Goal: Information Seeking & Learning: Learn about a topic

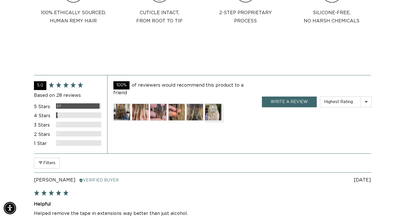
scroll to position [0, 730]
click at [132, 95] on div "100% of reviewers would recommend this product to a friend Customer photos and …" at bounding box center [184, 100] width 143 height 39
click at [133, 104] on img at bounding box center [140, 112] width 17 height 17
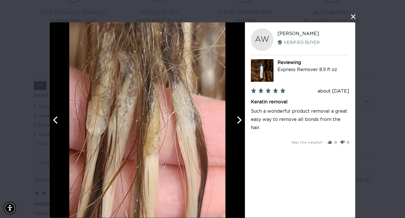
scroll to position [0, 0]
click at [241, 118] on icon "Next" at bounding box center [238, 119] width 7 height 7
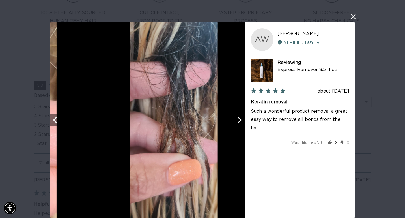
scroll to position [0, 365]
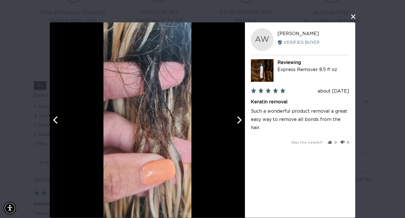
click at [241, 117] on icon "Next" at bounding box center [238, 119] width 7 height 7
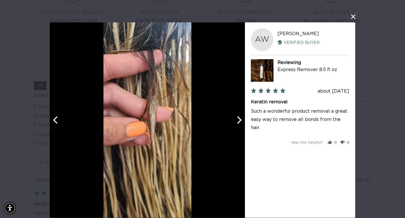
scroll to position [0, 730]
click at [241, 117] on icon "Next" at bounding box center [238, 119] width 7 height 7
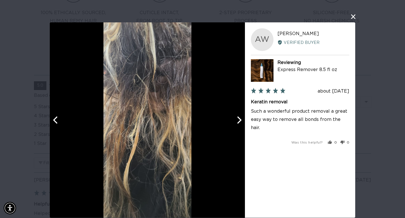
click at [241, 117] on icon "Next" at bounding box center [238, 119] width 7 height 7
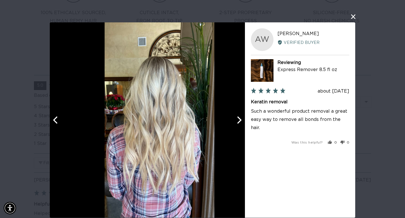
scroll to position [0, 0]
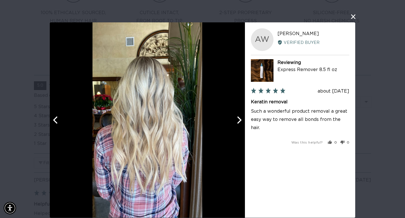
click at [354, 17] on button "close this modal window" at bounding box center [353, 16] width 7 height 7
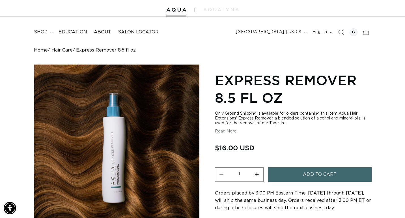
scroll to position [4, 0]
